Goal: Transaction & Acquisition: Purchase product/service

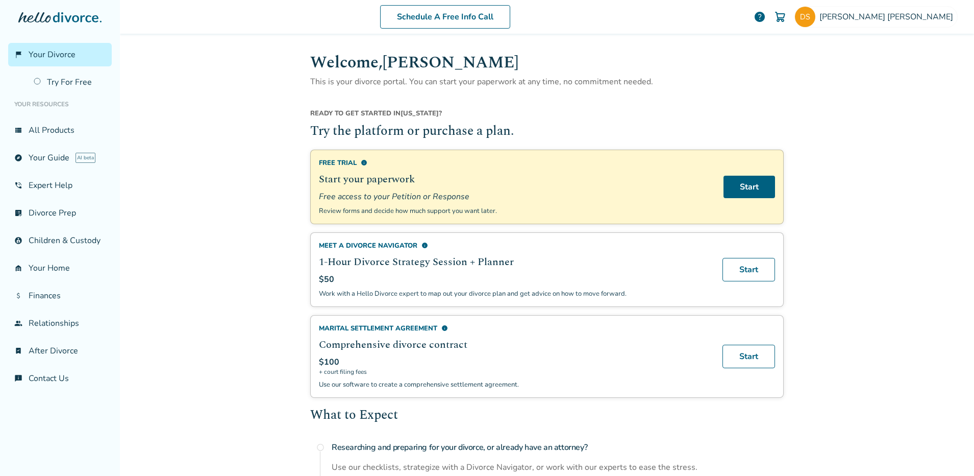
click at [440, 280] on div "$50" at bounding box center [515, 279] width 392 height 11
click at [444, 295] on p "Work with a Hello Divorce expert to map out your divorce plan and get advice on…" at bounding box center [515, 293] width 392 height 9
copy p "Work with a Hello Divorce expert to map out your divorce plan and get advice on…"
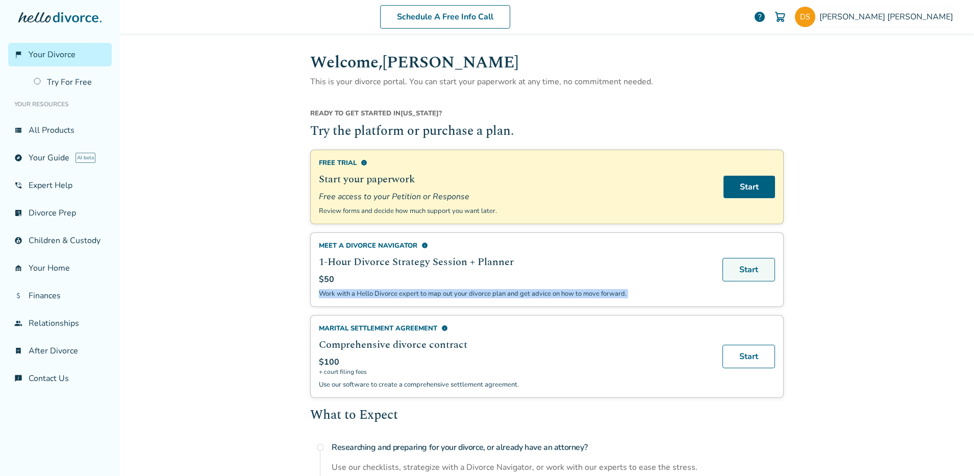
click at [738, 276] on link "Start" at bounding box center [749, 269] width 53 height 23
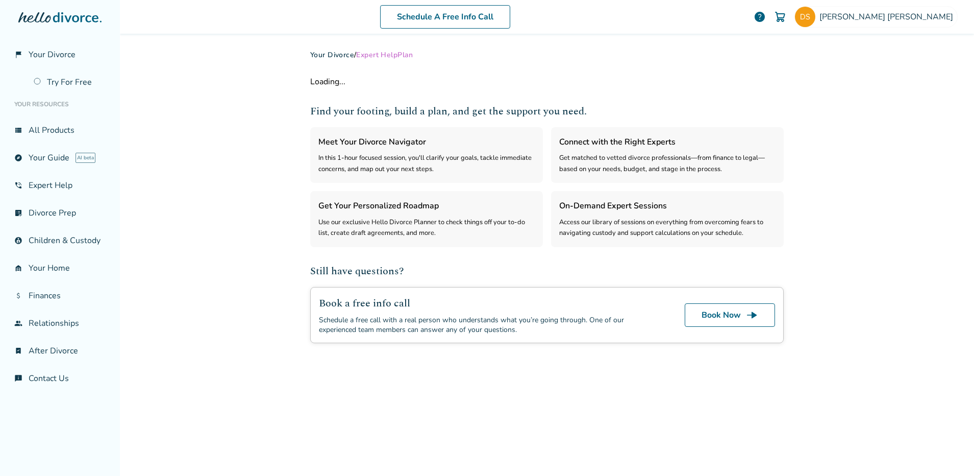
select select "***"
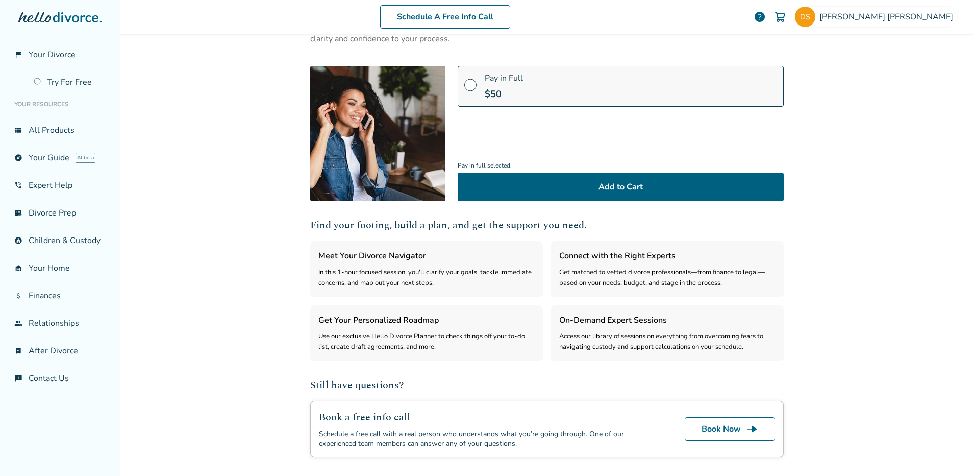
scroll to position [94, 0]
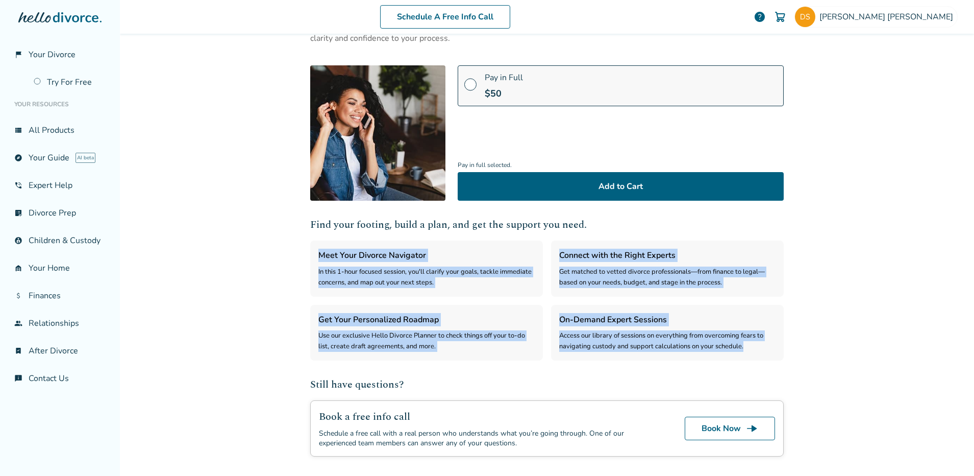
drag, startPoint x: 747, startPoint y: 346, endPoint x: 316, endPoint y: 255, distance: 440.8
click at [316, 255] on div "Meet Your Divorce Navigator In this 1-hour focused session, you'll clarify your…" at bounding box center [547, 300] width 474 height 120
copy div "Meet Your Divorce Navigator In this 1-hour focused session, you'll clarify your…"
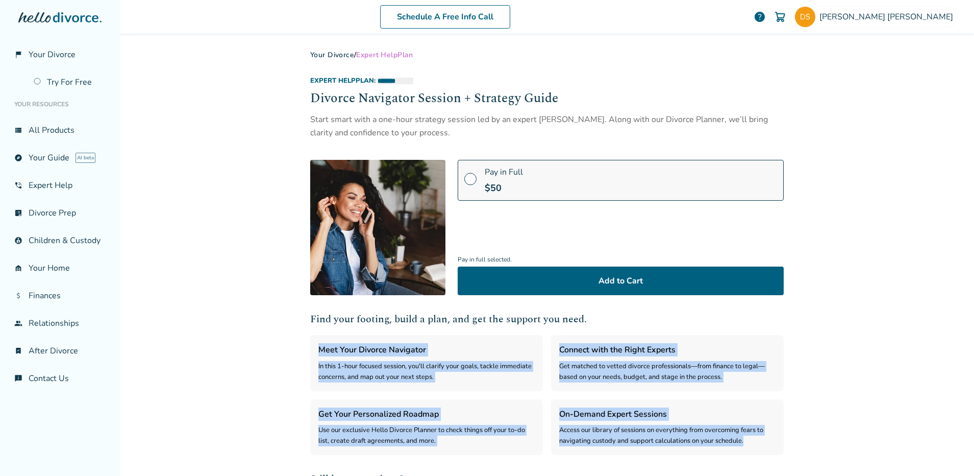
drag, startPoint x: 459, startPoint y: 130, endPoint x: 311, endPoint y: 114, distance: 149.4
click at [311, 114] on div "Start smart with a one-hour strategy session led by an expert Divorce Navigator…" at bounding box center [547, 126] width 474 height 27
